Goal: Transaction & Acquisition: Complete application form

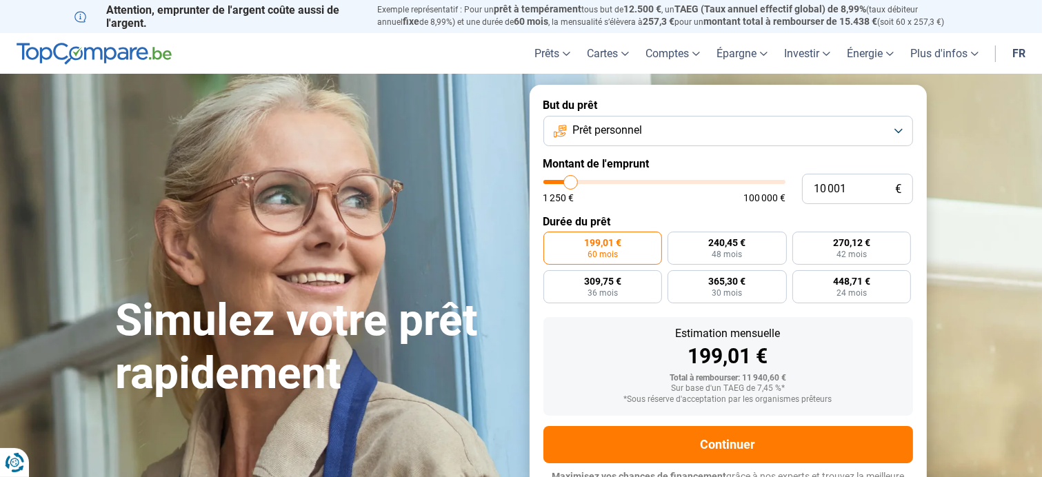
type input "35 250"
type input "35250"
click at [629, 184] on input "range" at bounding box center [665, 182] width 242 height 4
radio input "false"
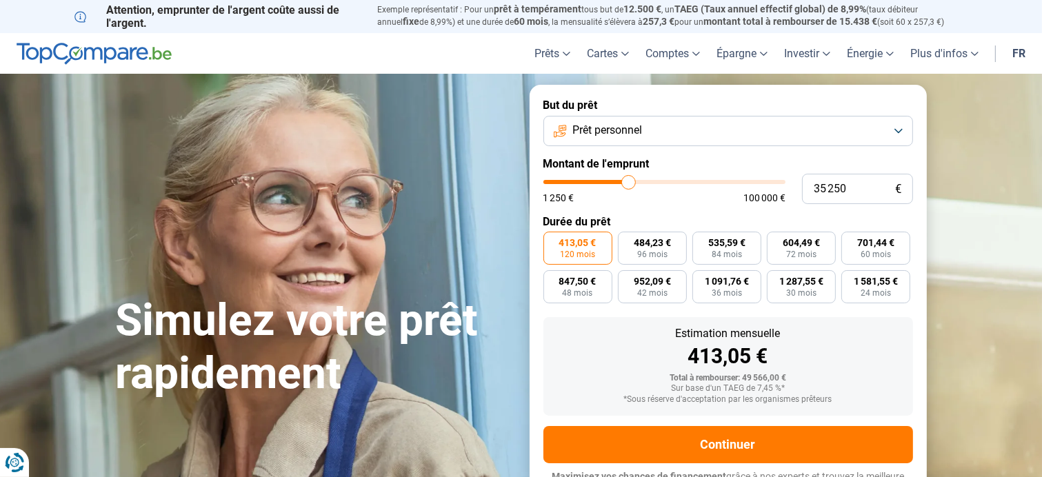
scroll to position [21, 0]
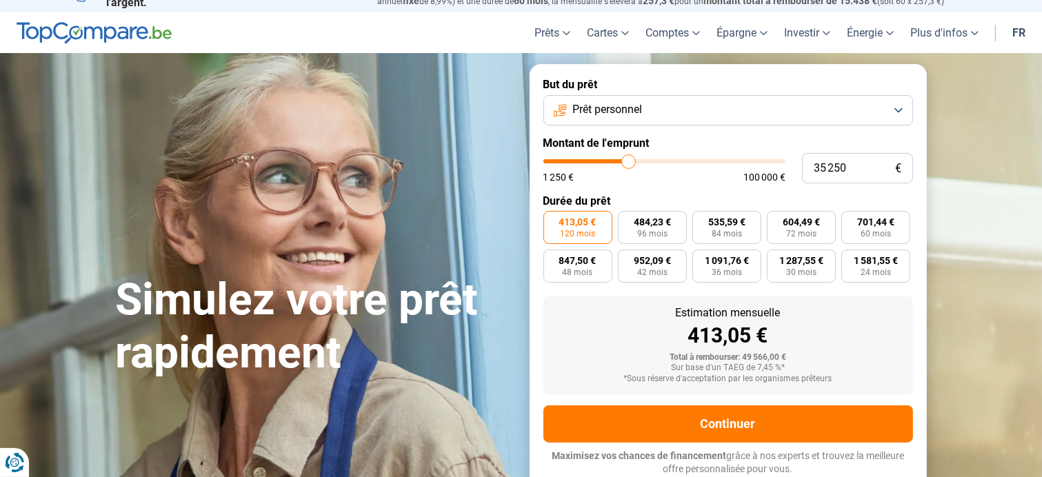
type input "29 000"
type input "29000"
click at [615, 162] on input "range" at bounding box center [665, 161] width 242 height 4
type input "17 750"
type input "17750"
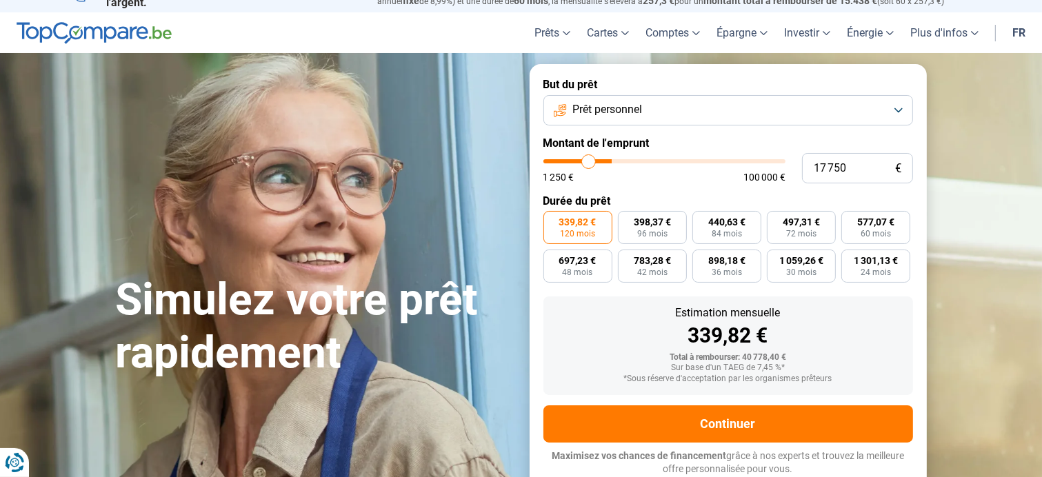
click at [588, 160] on input "range" at bounding box center [665, 161] width 242 height 4
radio input "true"
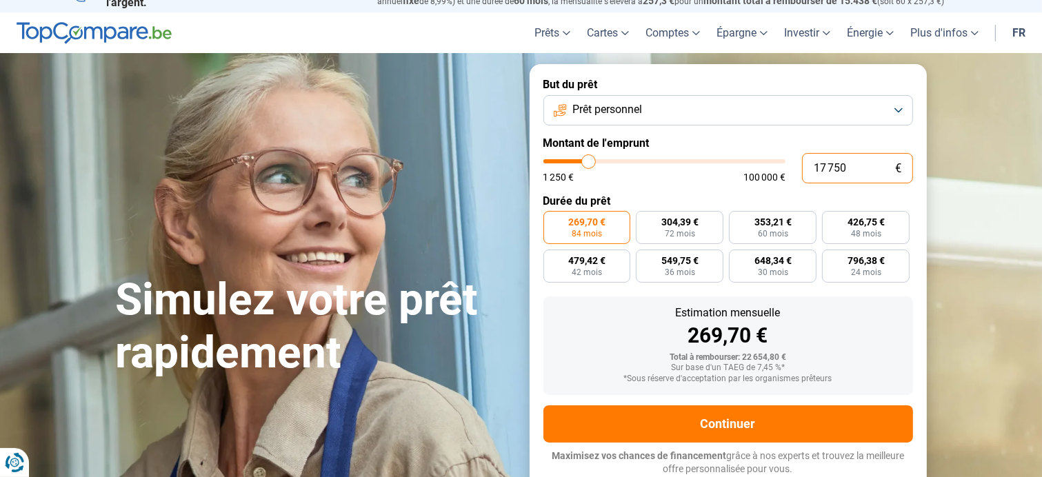
click at [848, 168] on input "17 750" at bounding box center [857, 168] width 111 height 30
type input "1 775"
type input "1750"
type input "177"
type input "1250"
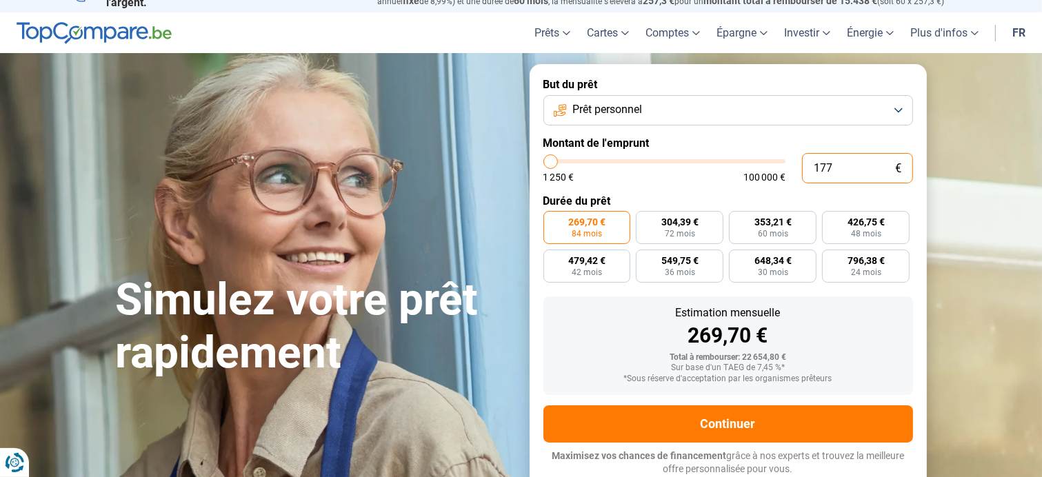
type input "17"
type input "1250"
type input "1"
type input "1250"
type input "0"
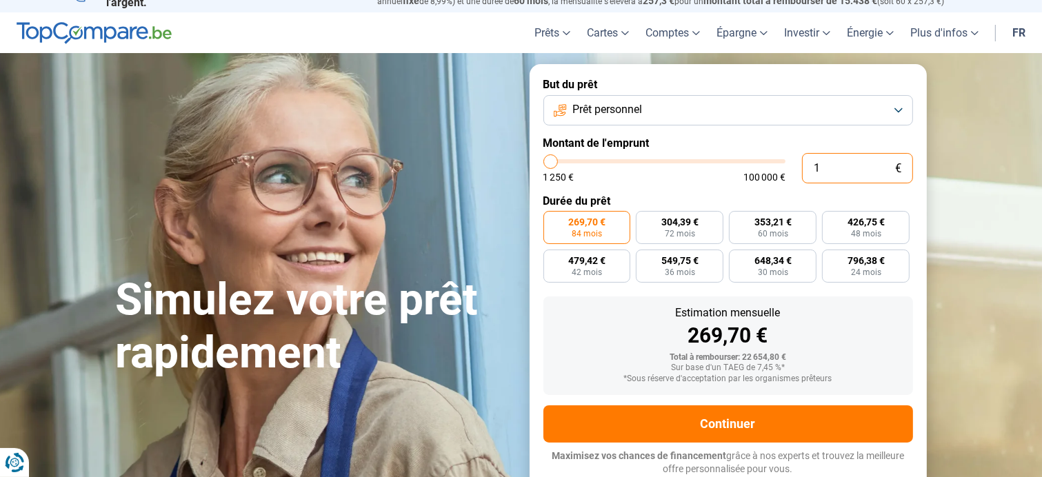
type input "1250"
type input "2"
type input "1250"
type input "20"
type input "1250"
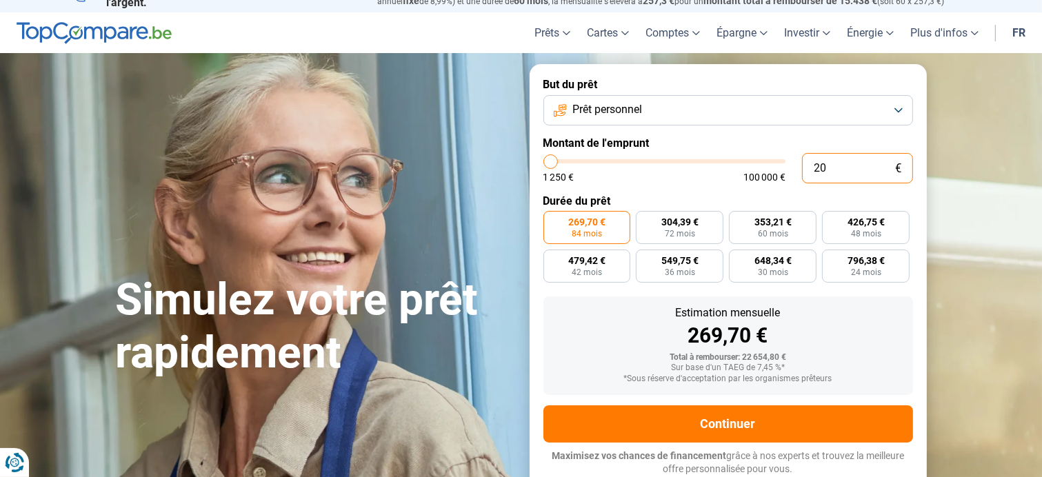
type input "200"
type input "1250"
type input "2 000"
type input "2000"
type input "20 000"
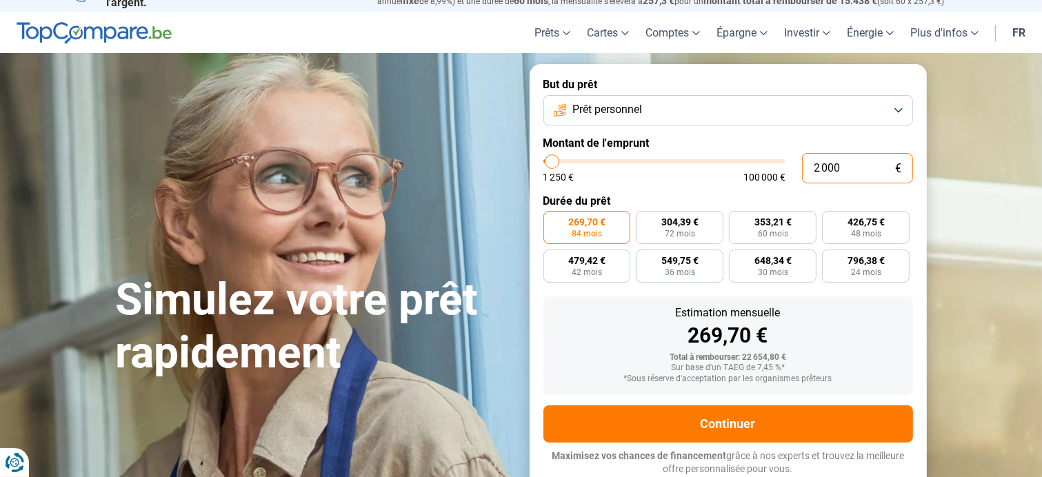
type input "20000"
type input "200 000"
type input "100000"
type input "20 000"
type input "20000"
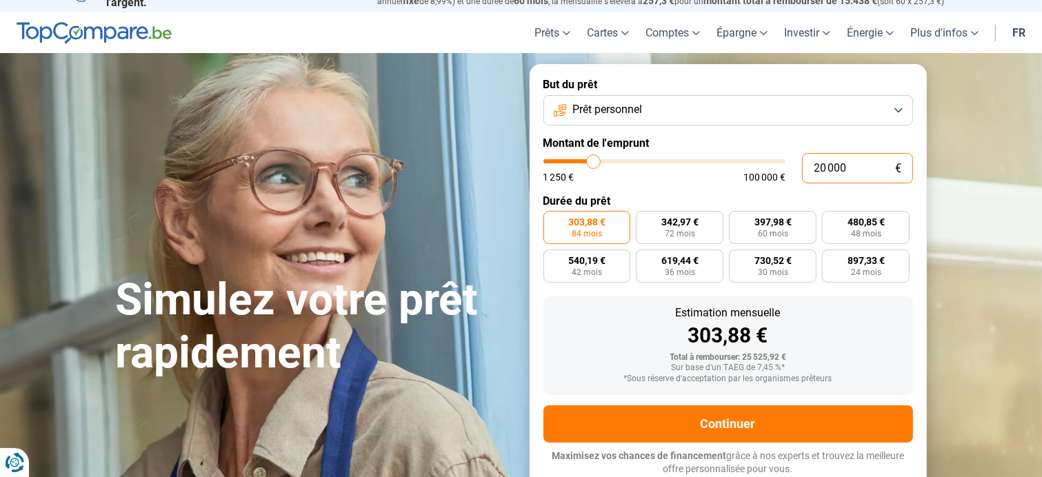
type input "20 000"
click at [590, 231] on span "84 mois" at bounding box center [587, 234] width 30 height 8
click at [553, 220] on input "303,88 € 84 mois" at bounding box center [548, 215] width 9 height 9
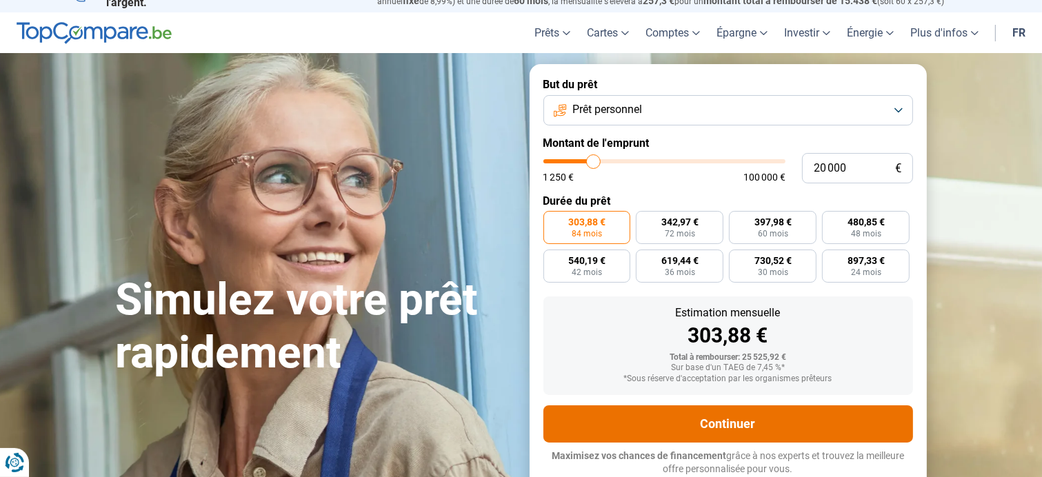
click at [733, 426] on button "Continuer" at bounding box center [729, 424] width 370 height 37
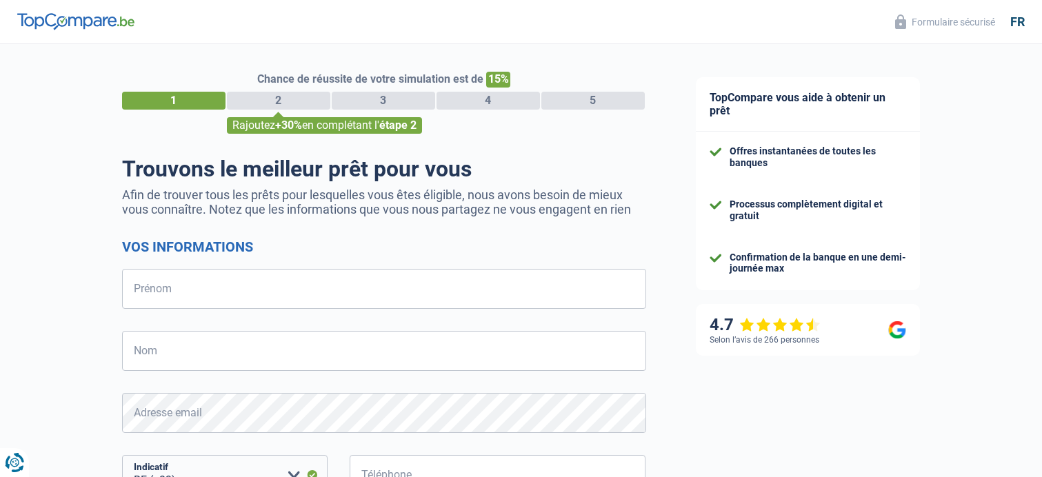
select select "32"
click at [195, 281] on input "Prénom" at bounding box center [384, 289] width 524 height 40
click at [137, 297] on input "[PERSON_NAME]" at bounding box center [384, 289] width 524 height 40
drag, startPoint x: 137, startPoint y: 297, endPoint x: 47, endPoint y: 338, distance: 99.4
click at [132, 297] on input "[PERSON_NAME]" at bounding box center [384, 289] width 524 height 40
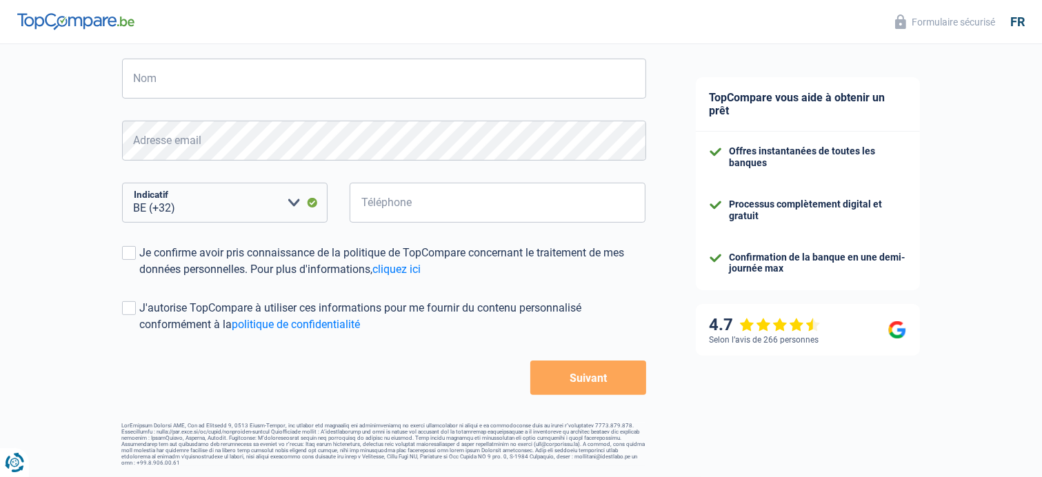
scroll to position [66, 0]
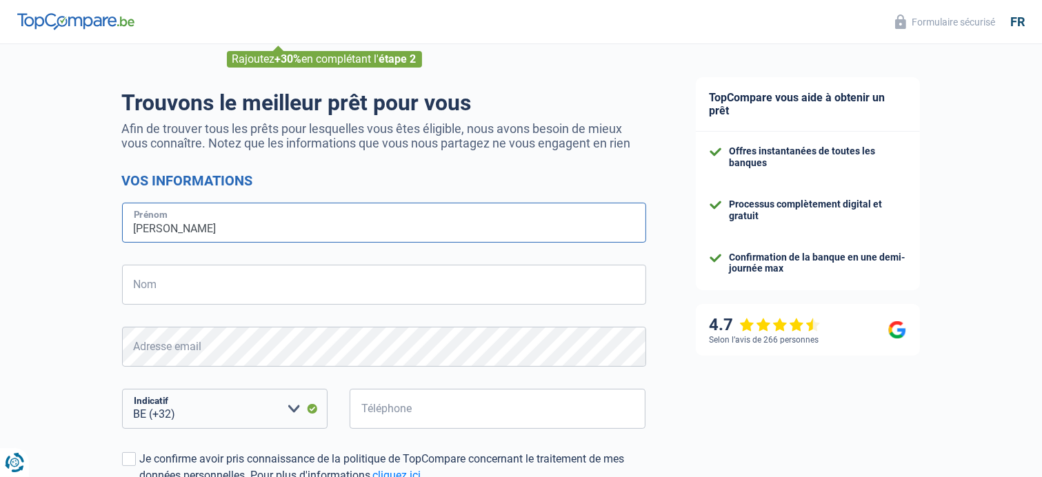
click at [174, 232] on input "[PERSON_NAME]" at bounding box center [384, 223] width 524 height 40
type input "Fa"
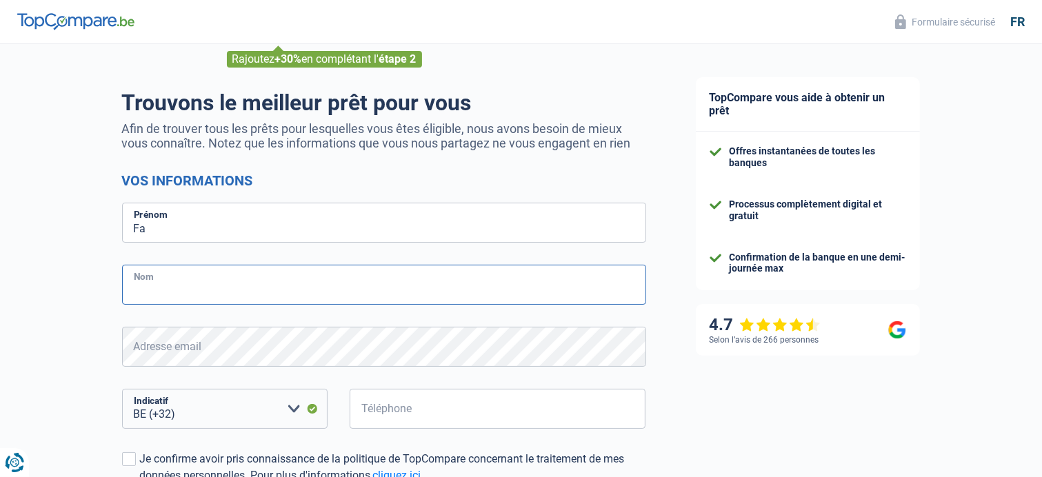
click at [148, 293] on input "Nom" at bounding box center [384, 285] width 524 height 40
click at [159, 286] on input "Rul" at bounding box center [384, 285] width 524 height 40
type input "R"
type input "Brice"
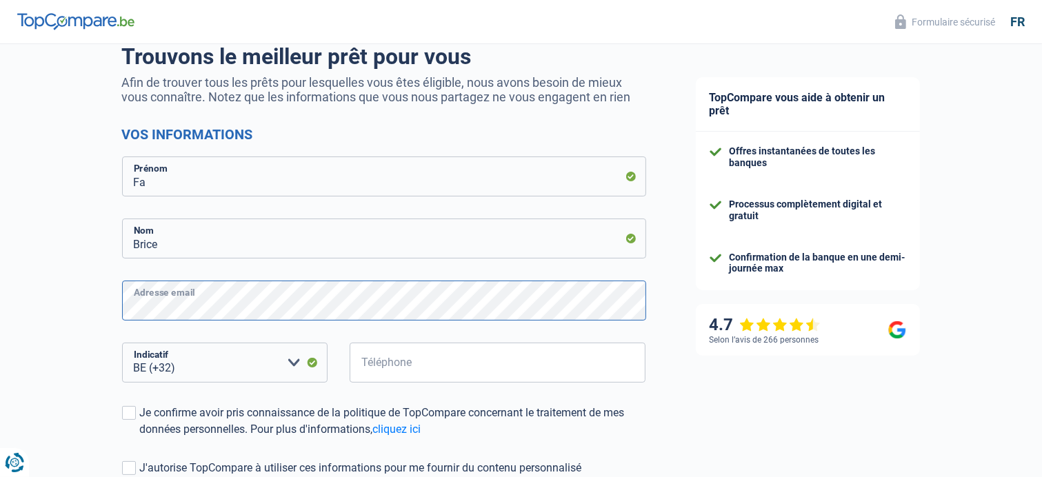
scroll to position [204, 0]
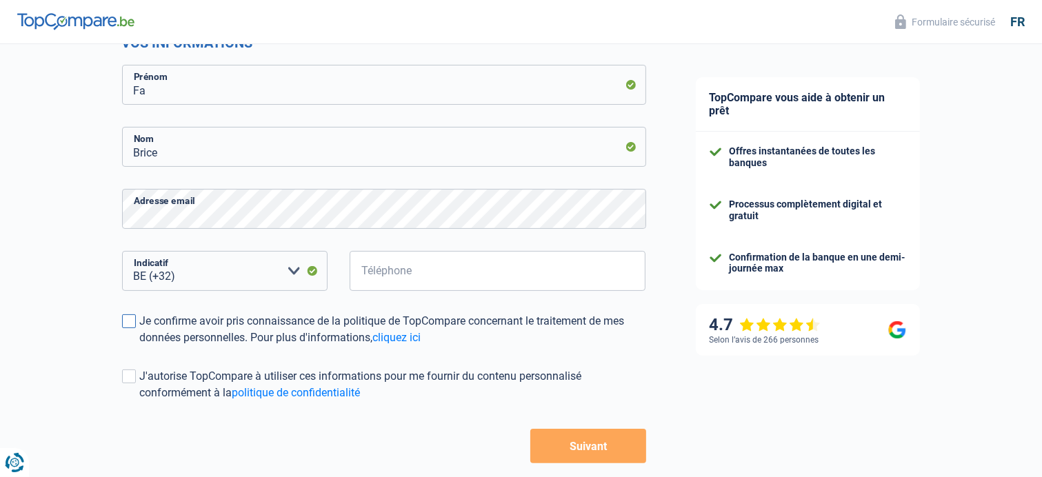
click at [132, 326] on span at bounding box center [129, 322] width 14 height 14
click at [140, 346] on input "Je confirme avoir pris connaissance de la politique de TopCompare concernant le…" at bounding box center [140, 346] width 0 height 0
click at [135, 379] on label "J'autorise TopCompare à utiliser ces informations pour me fournir du contenu pe…" at bounding box center [384, 384] width 524 height 33
click at [140, 401] on input "J'autorise TopCompare à utiliser ces informations pour me fournir du contenu pe…" at bounding box center [140, 401] width 0 height 0
click at [126, 378] on span at bounding box center [129, 377] width 14 height 14
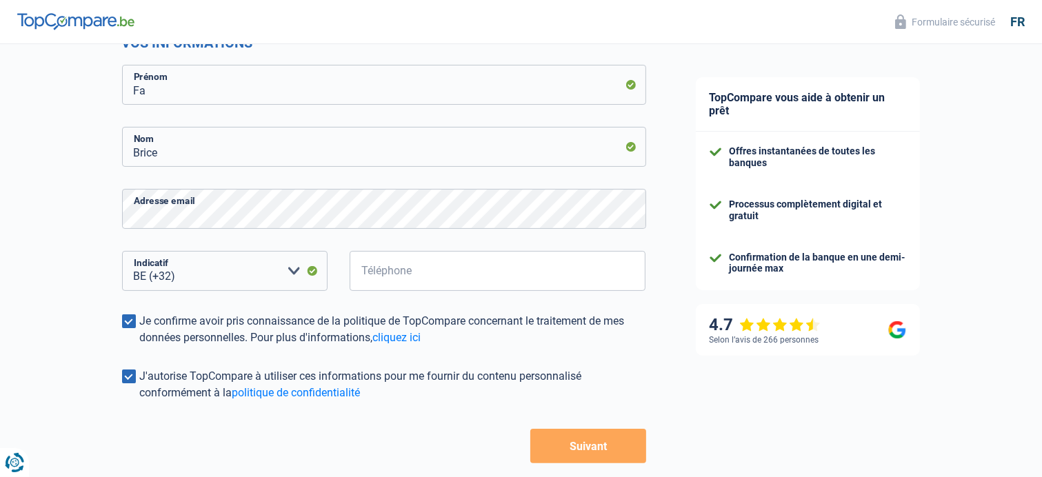
click at [140, 401] on input "J'autorise TopCompare à utiliser ces informations pour me fournir du contenu pe…" at bounding box center [140, 401] width 0 height 0
click at [599, 446] on button "Suivant" at bounding box center [587, 446] width 115 height 34
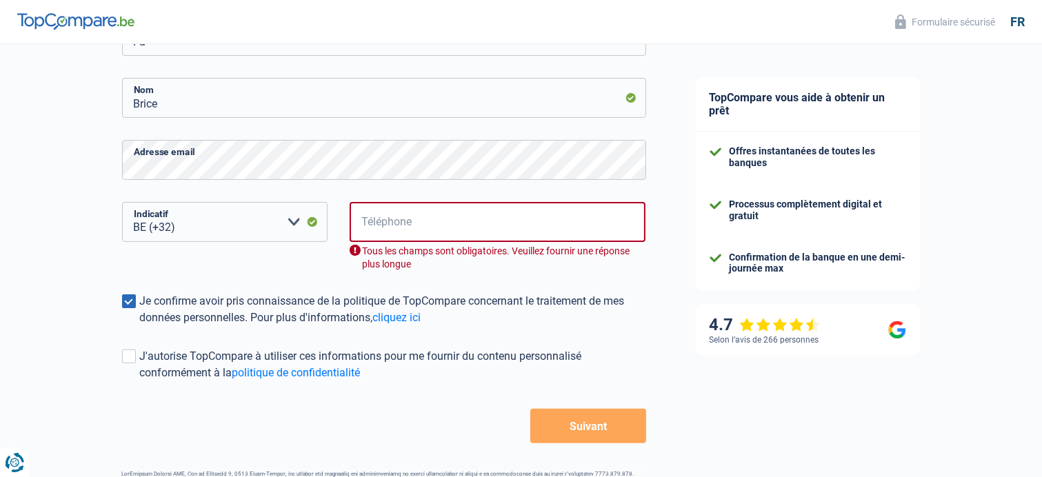
scroll to position [273, 0]
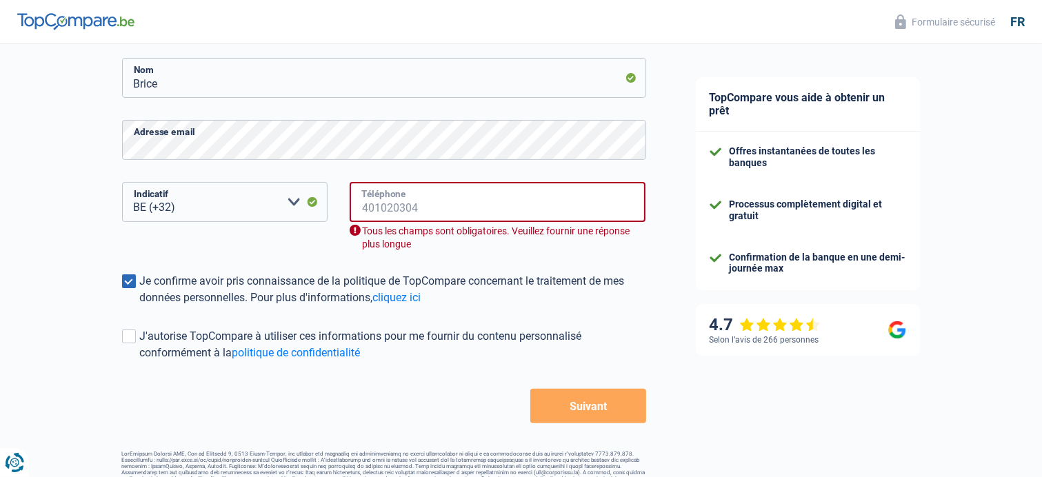
click at [402, 201] on input "Téléphone" at bounding box center [498, 202] width 297 height 40
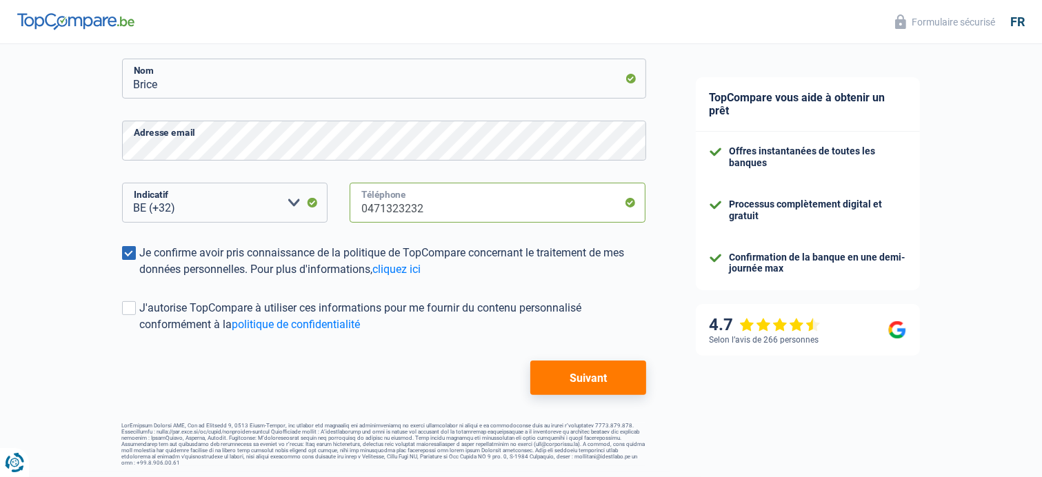
type input "0471323232"
click at [577, 373] on button "Suivant" at bounding box center [587, 378] width 115 height 34
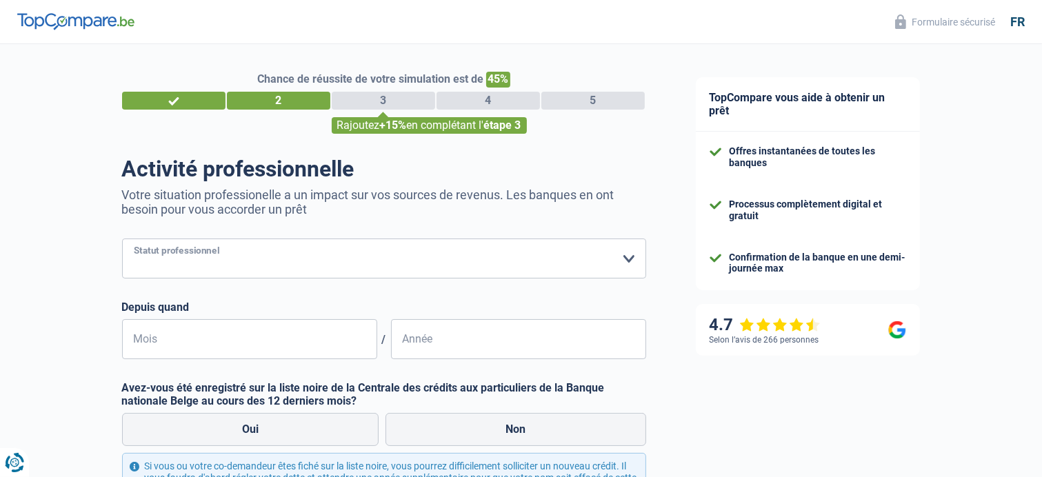
click at [631, 258] on select "Ouvrier Employé privé Employé public Invalide Indépendant Pensionné Chômeur Mut…" at bounding box center [384, 259] width 524 height 40
select select "privateEmployee"
click at [122, 239] on select "Ouvrier Employé privé Employé public Invalide Indépendant Pensionné Chômeur Mut…" at bounding box center [384, 259] width 524 height 40
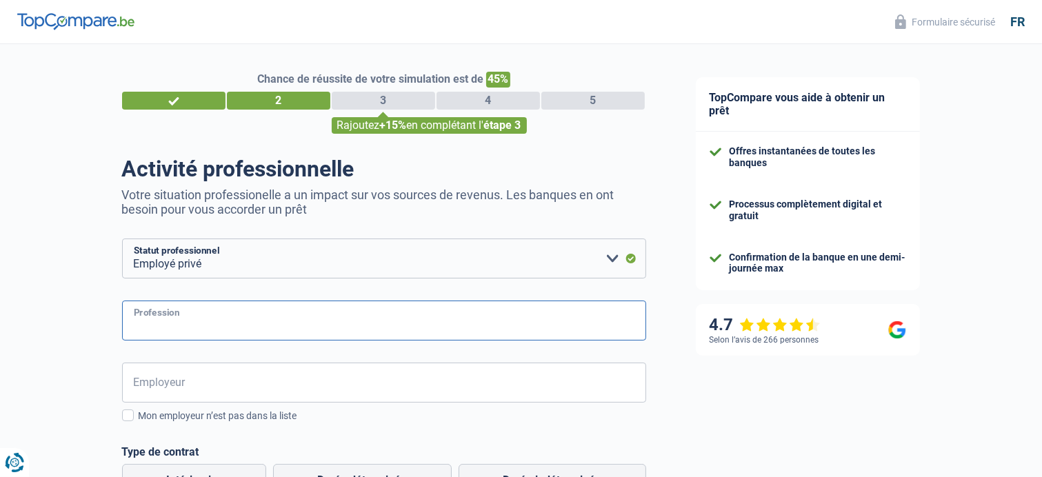
click at [160, 314] on input "Profession" at bounding box center [384, 321] width 524 height 40
type input "manager"
click at [150, 386] on input "Employeur" at bounding box center [384, 383] width 524 height 40
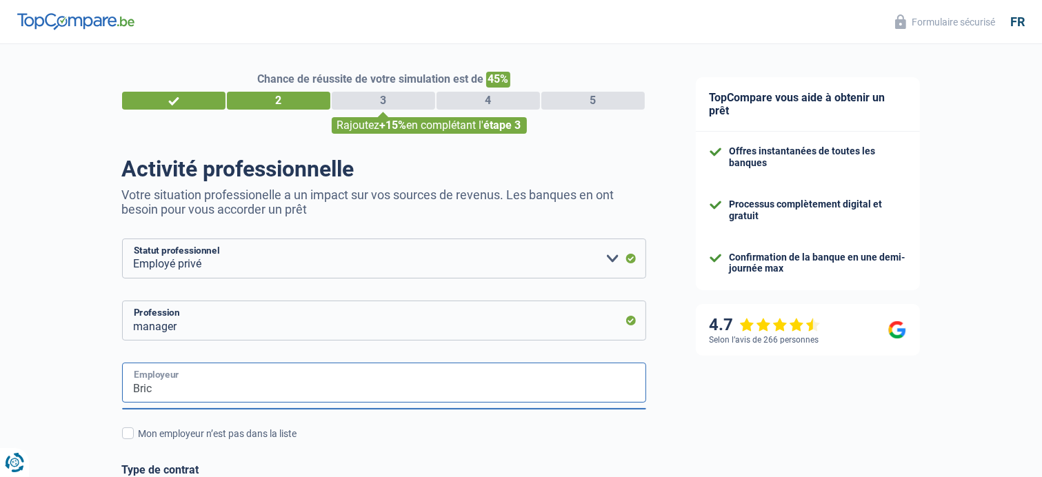
type input "Brico"
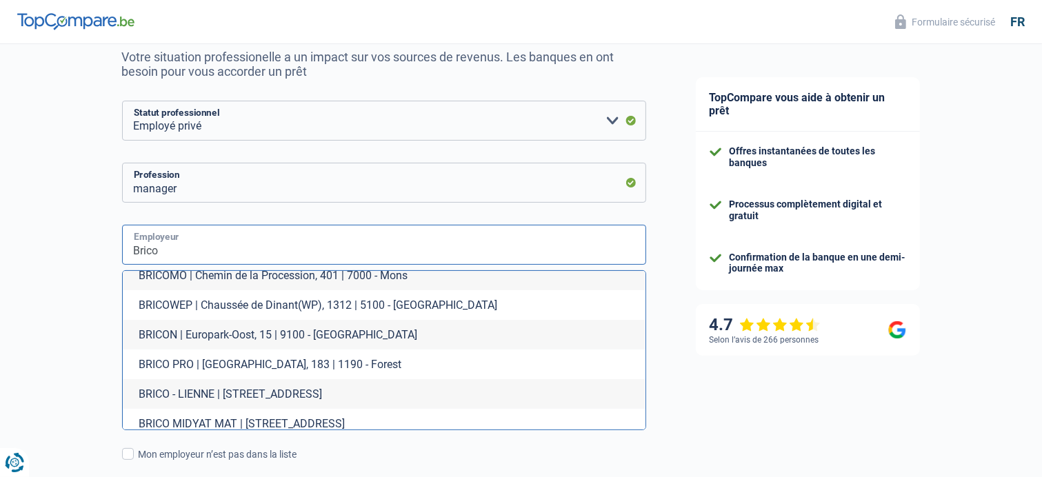
scroll to position [345, 0]
